Goal: Task Accomplishment & Management: Manage account settings

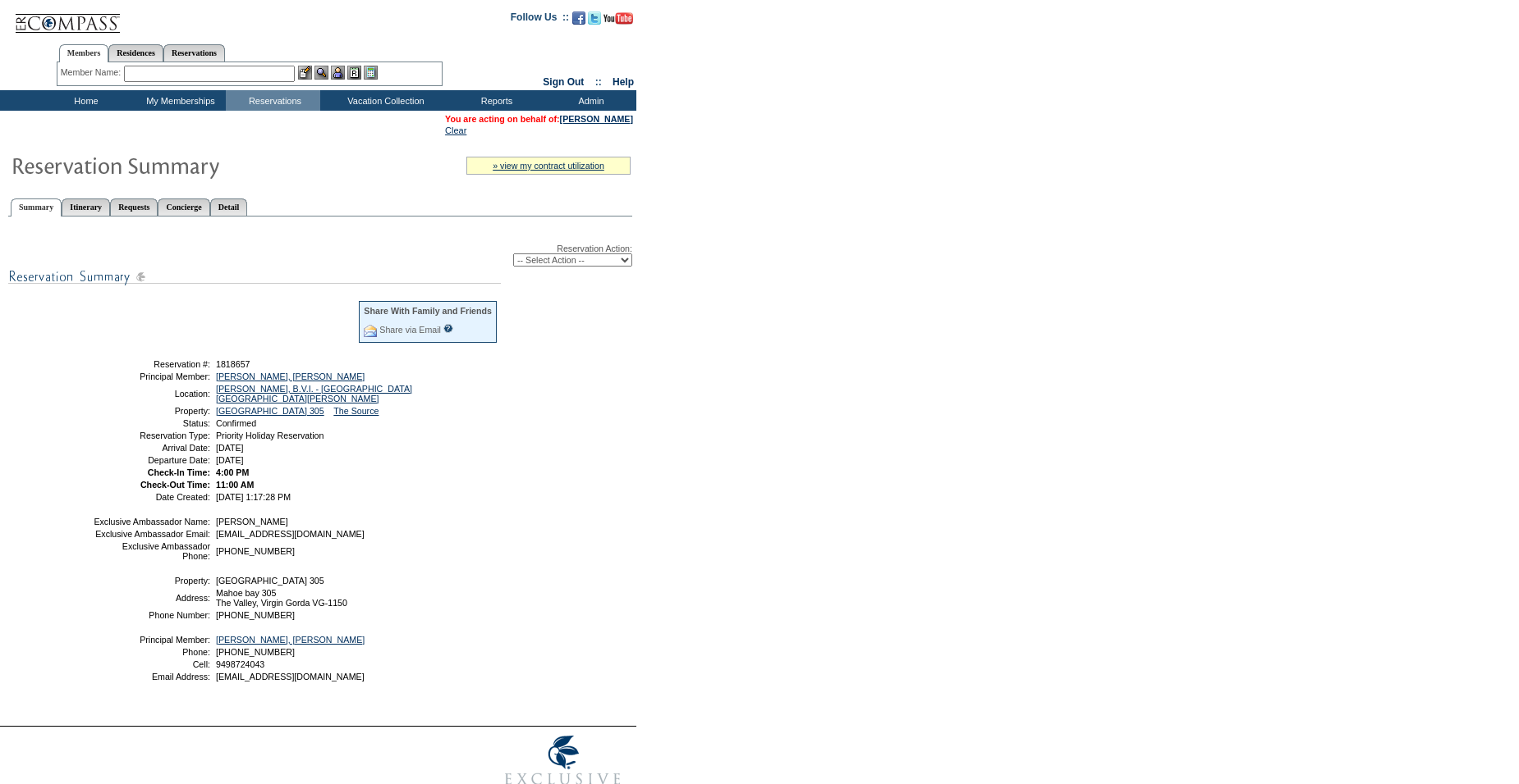
click at [541, 265] on select "-- Select Action -- Modify Reservation Dates Modify Reservation Cost Modify Occ…" at bounding box center [572, 260] width 119 height 13
select select "ChangeOccupancy"
click at [513, 257] on select "-- Select Action -- Modify Reservation Dates Modify Reservation Cost Modify Occ…" at bounding box center [572, 260] width 119 height 13
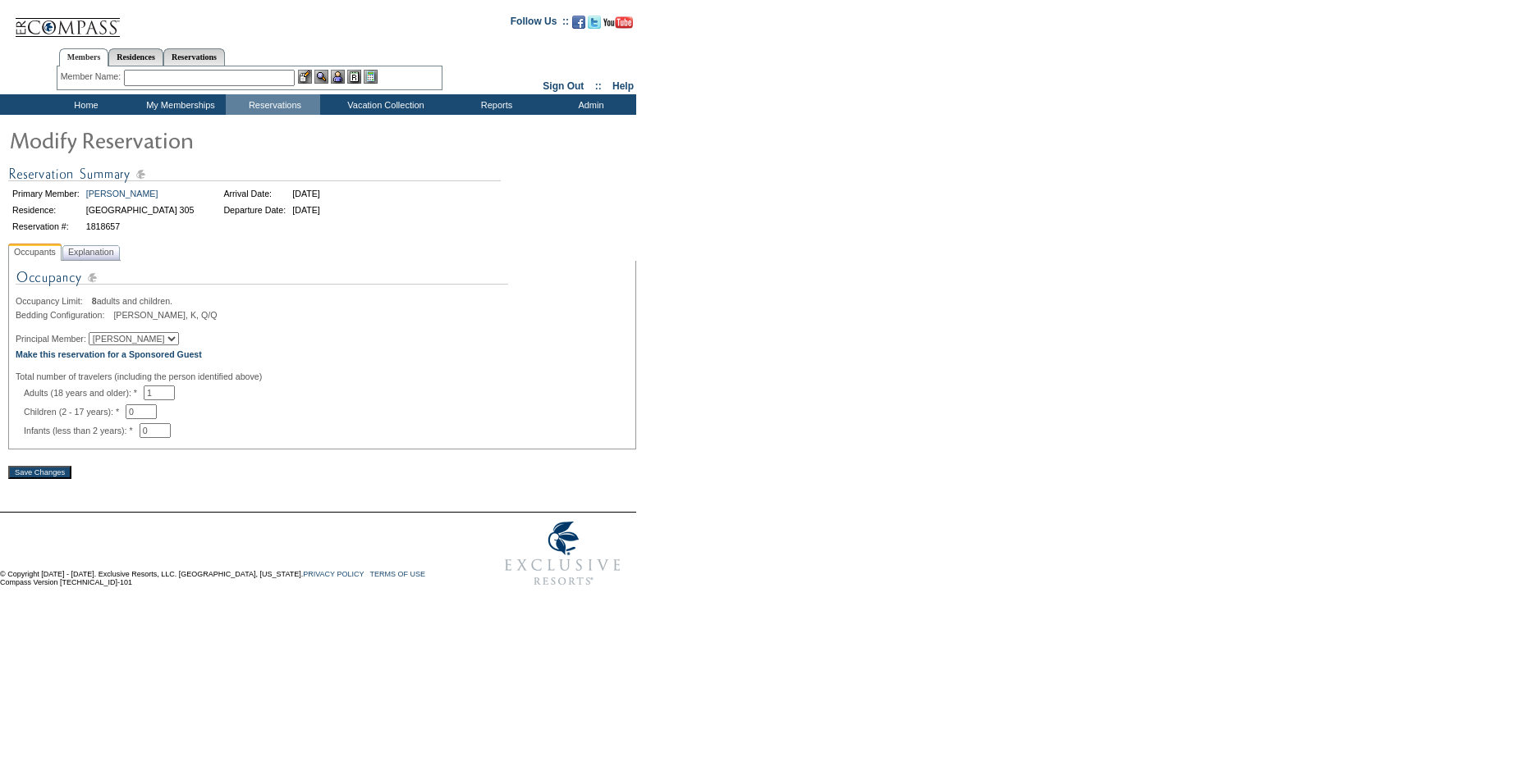
click at [150, 345] on select "[PERSON_NAME] [PERSON_NAME]" at bounding box center [134, 339] width 91 height 13
select select "64648"
click at [98, 336] on select "John Edgcomb Grant Edgcomb" at bounding box center [134, 339] width 91 height 13
click at [107, 258] on span "Explanation" at bounding box center [91, 252] width 53 height 18
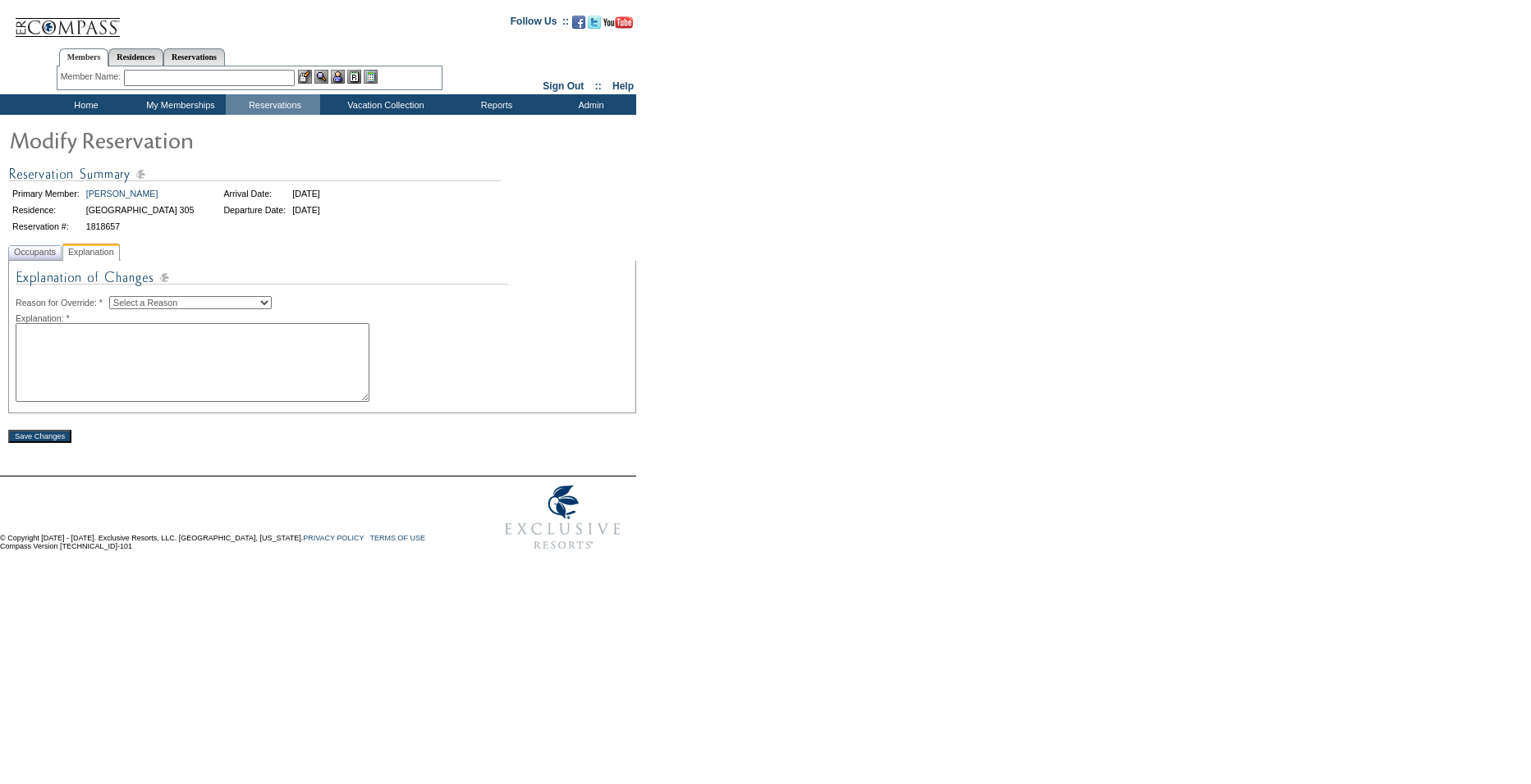
click at [164, 309] on select "Select a Reason Creating Continuous Stay Days Rebooked After Cancellation Editi…" at bounding box center [190, 303] width 163 height 13
select select "1045"
click at [122, 298] on select "Select a Reason Creating Continuous Stay Days Rebooked After Cancellation Editi…" at bounding box center [190, 303] width 163 height 13
click at [158, 364] on textarea at bounding box center [192, 362] width 354 height 78
type textarea "Changed to Grant SW"
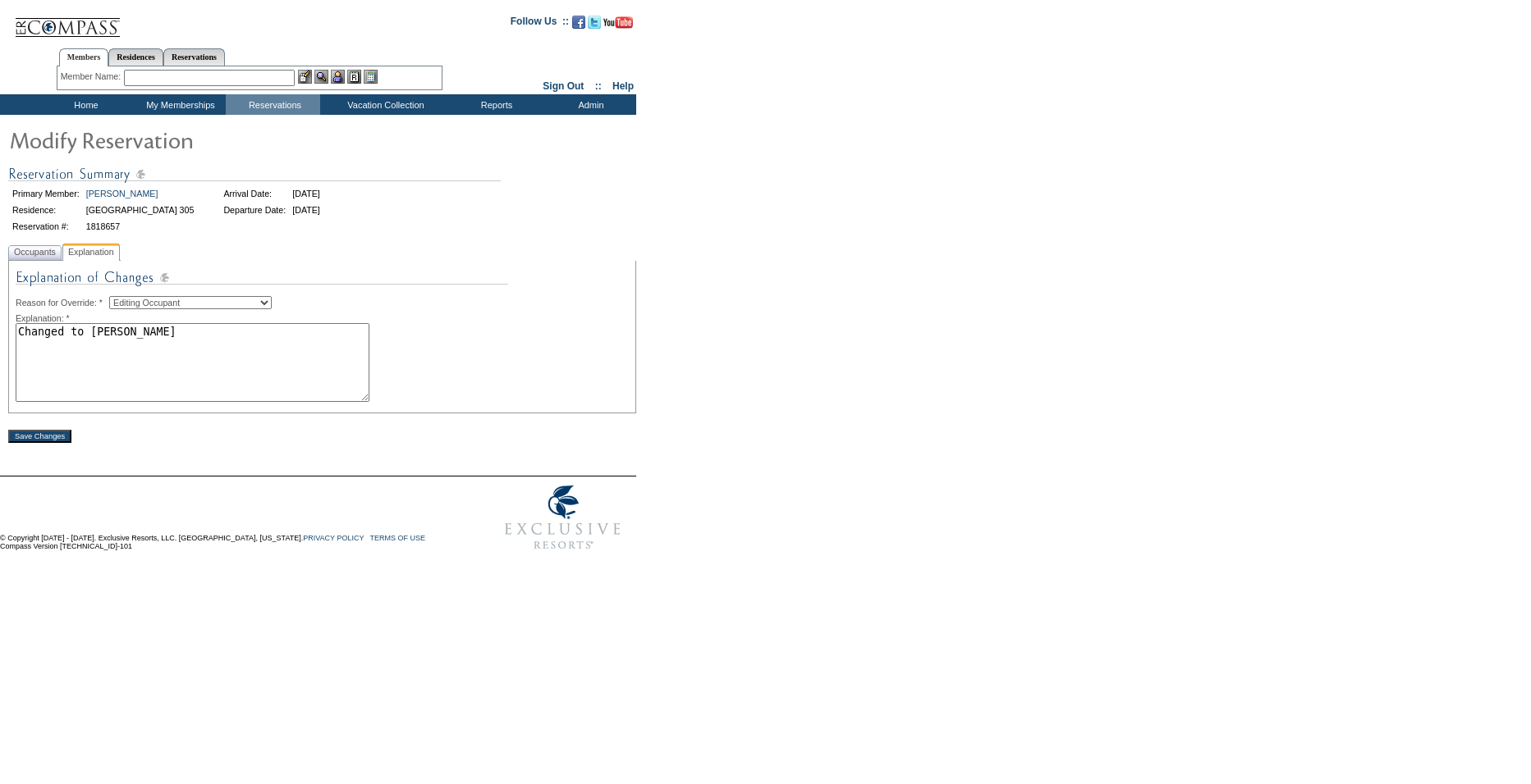
click at [64, 440] on input "Save Changes" at bounding box center [40, 437] width 63 height 13
